Goal: Find specific page/section: Find specific page/section

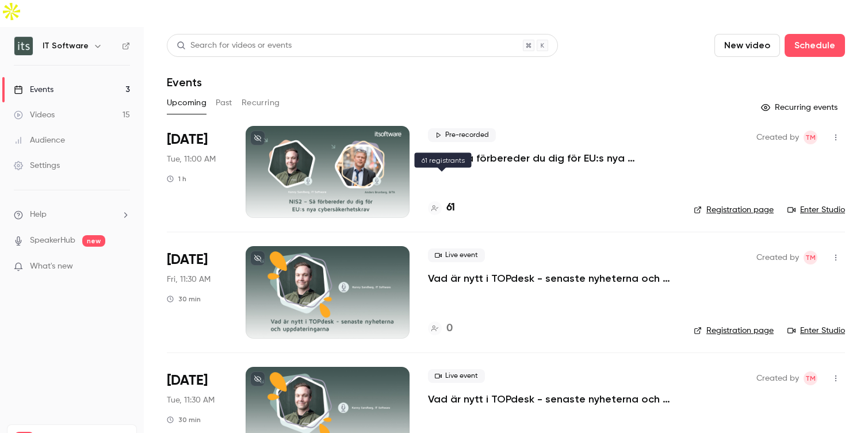
click at [448, 200] on h4 "61" at bounding box center [450, 208] width 9 height 16
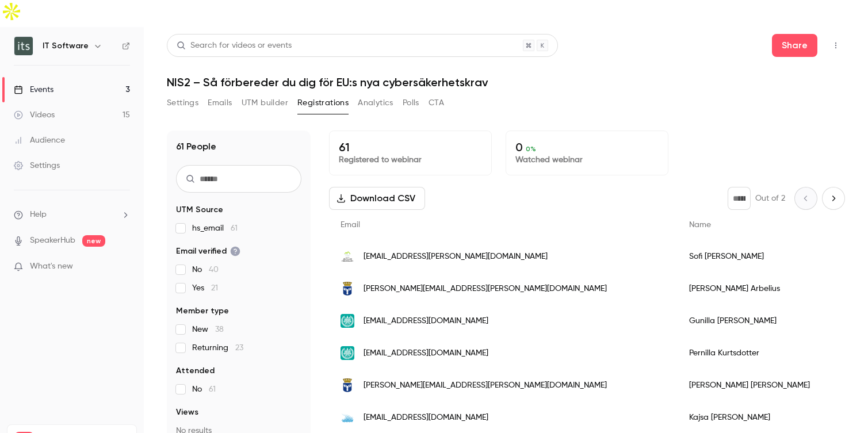
click at [44, 84] on div "Events" at bounding box center [34, 90] width 40 height 12
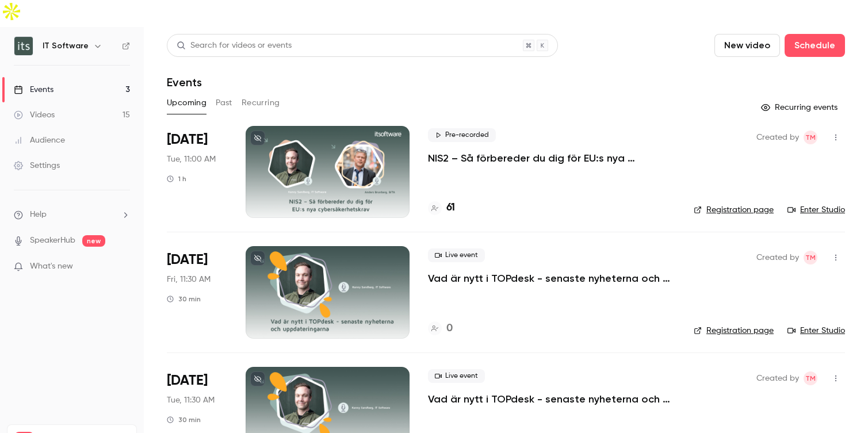
click at [821, 204] on link "Enter Studio" at bounding box center [816, 210] width 58 height 12
